Goal: Find specific page/section: Find specific page/section

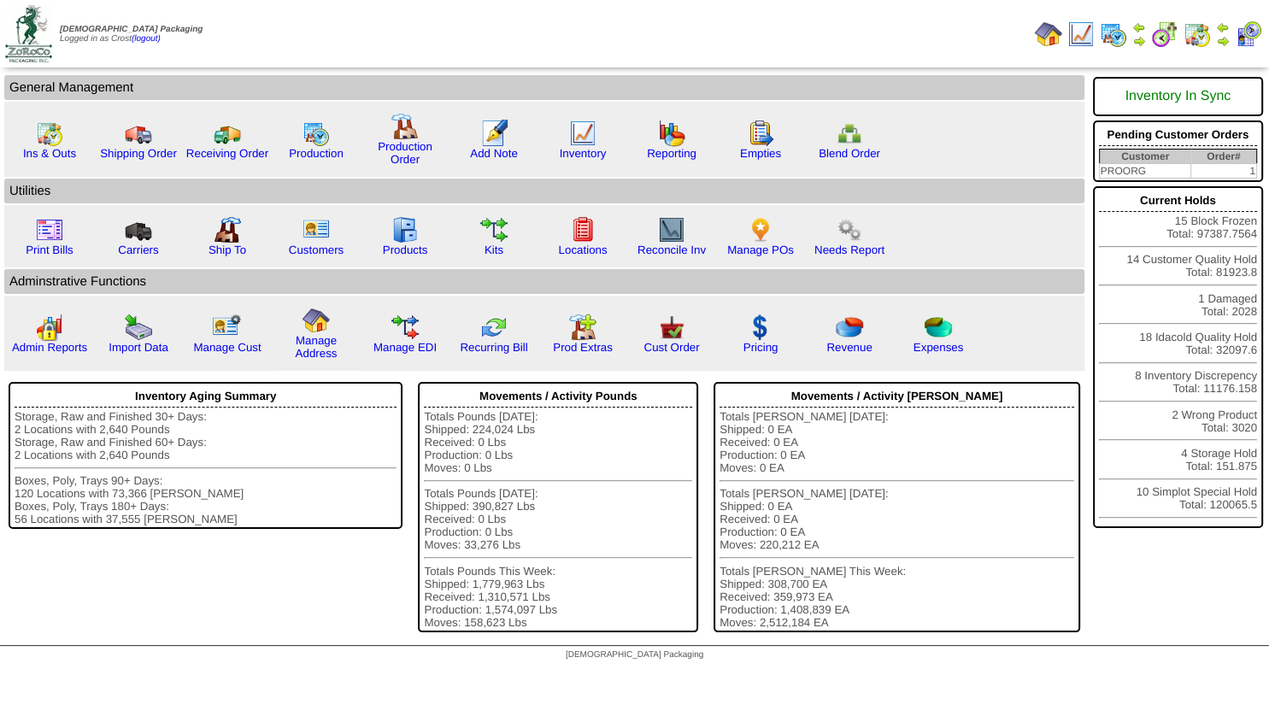
click at [1221, 39] on img at bounding box center [1223, 41] width 14 height 14
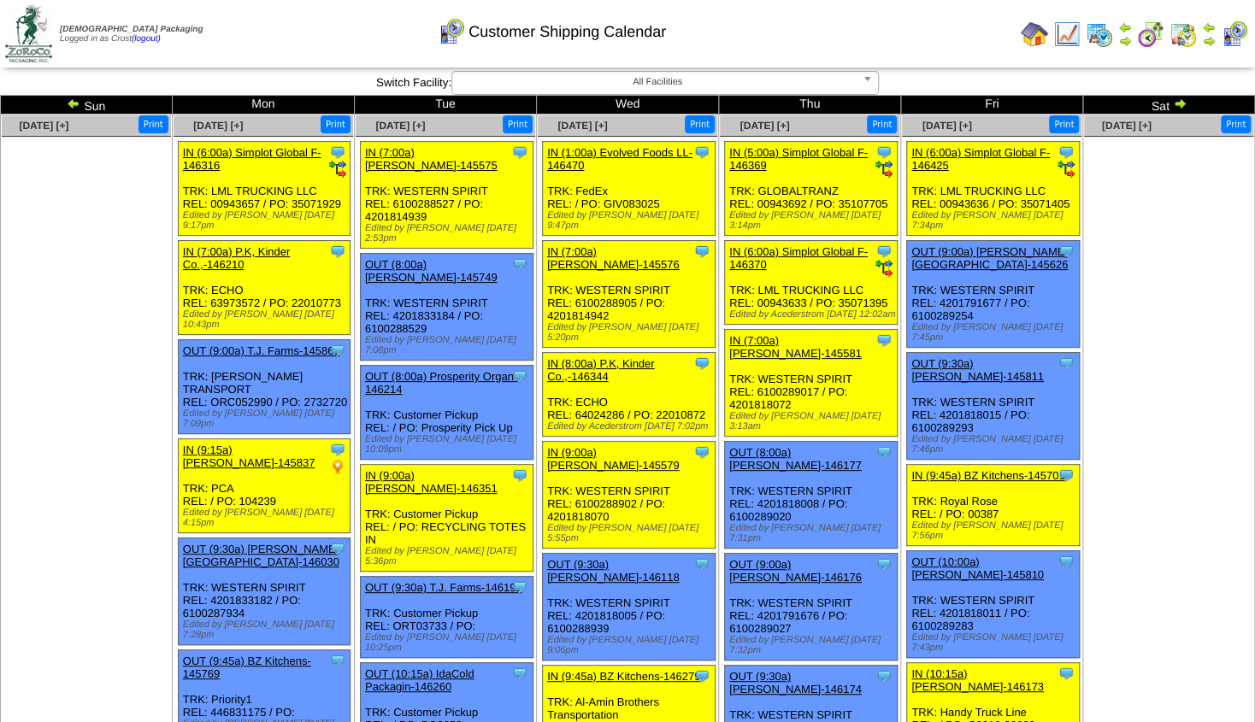
click at [1175, 104] on img at bounding box center [1180, 104] width 14 height 14
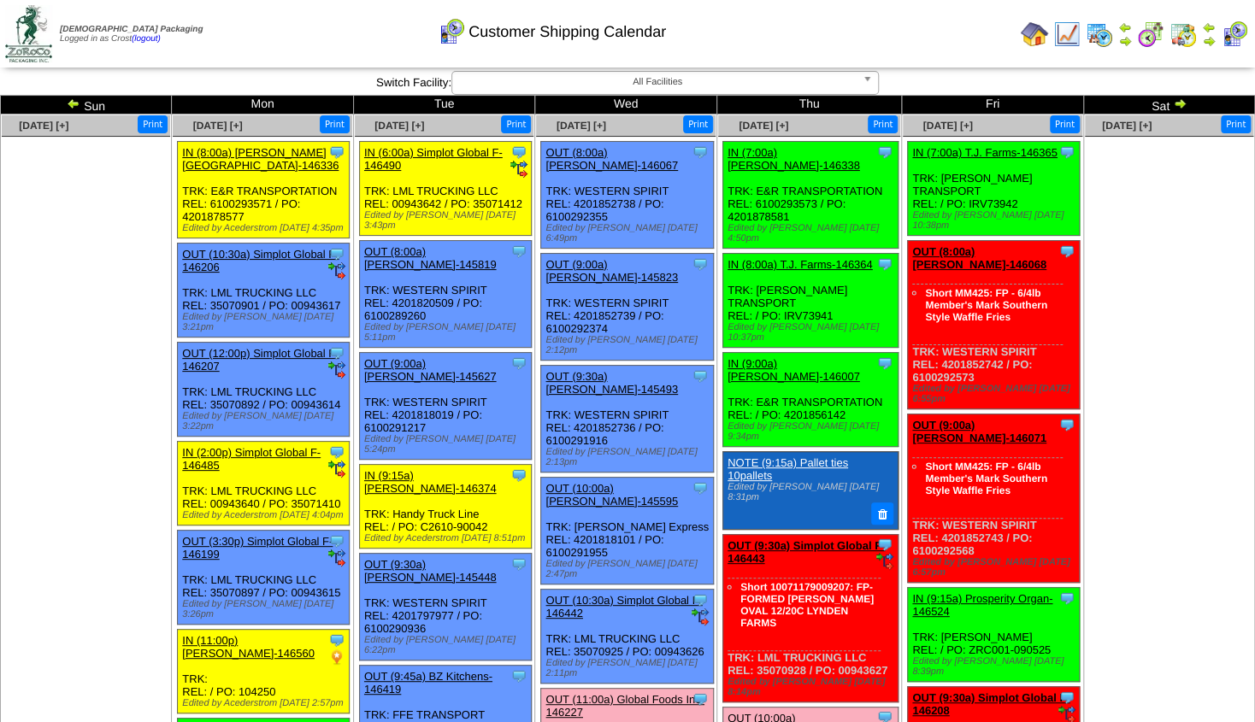
click at [1174, 103] on img at bounding box center [1180, 104] width 14 height 14
